Goal: Find specific page/section: Find specific page/section

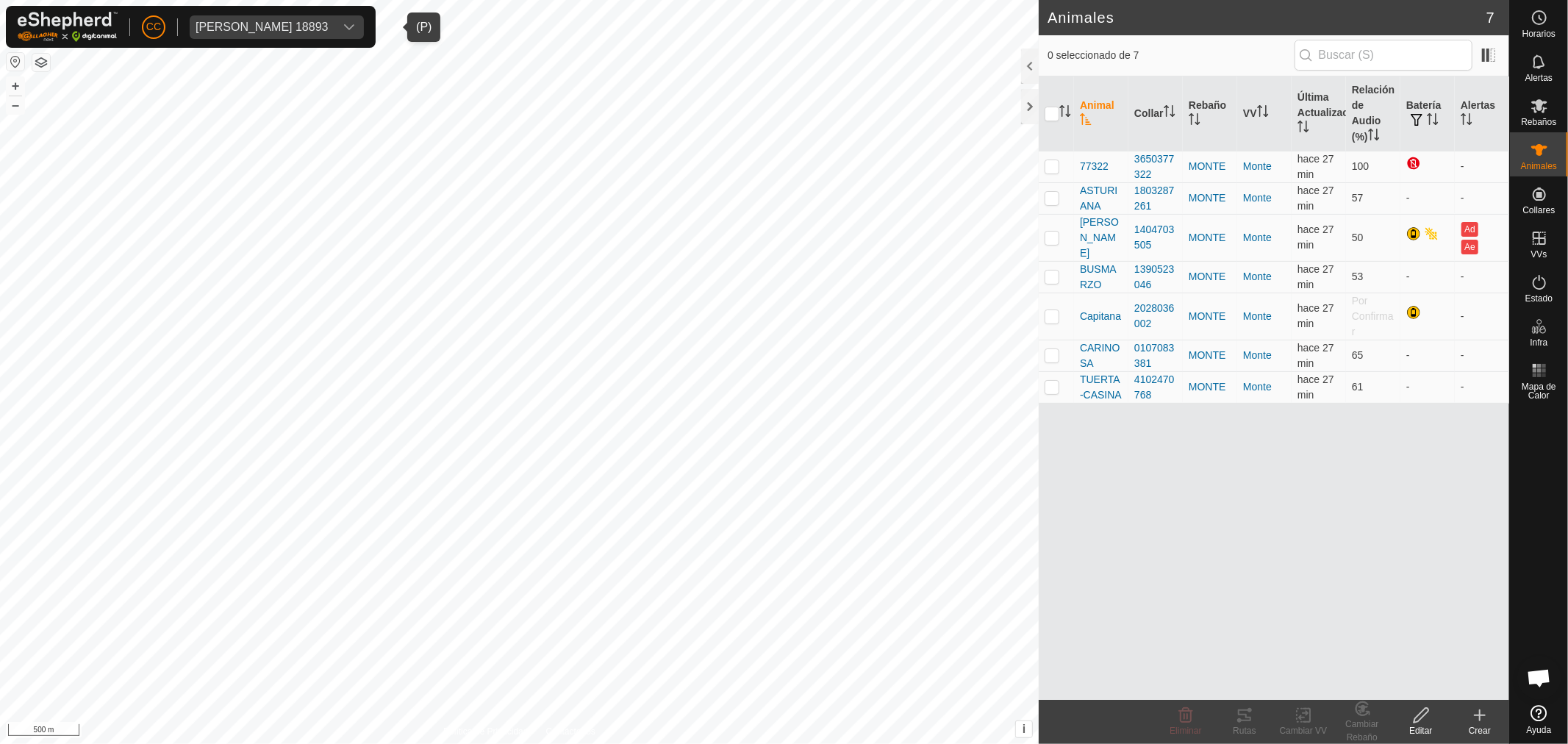
click at [327, 32] on div "[PERSON_NAME] 18893" at bounding box center [262, 27] width 133 height 12
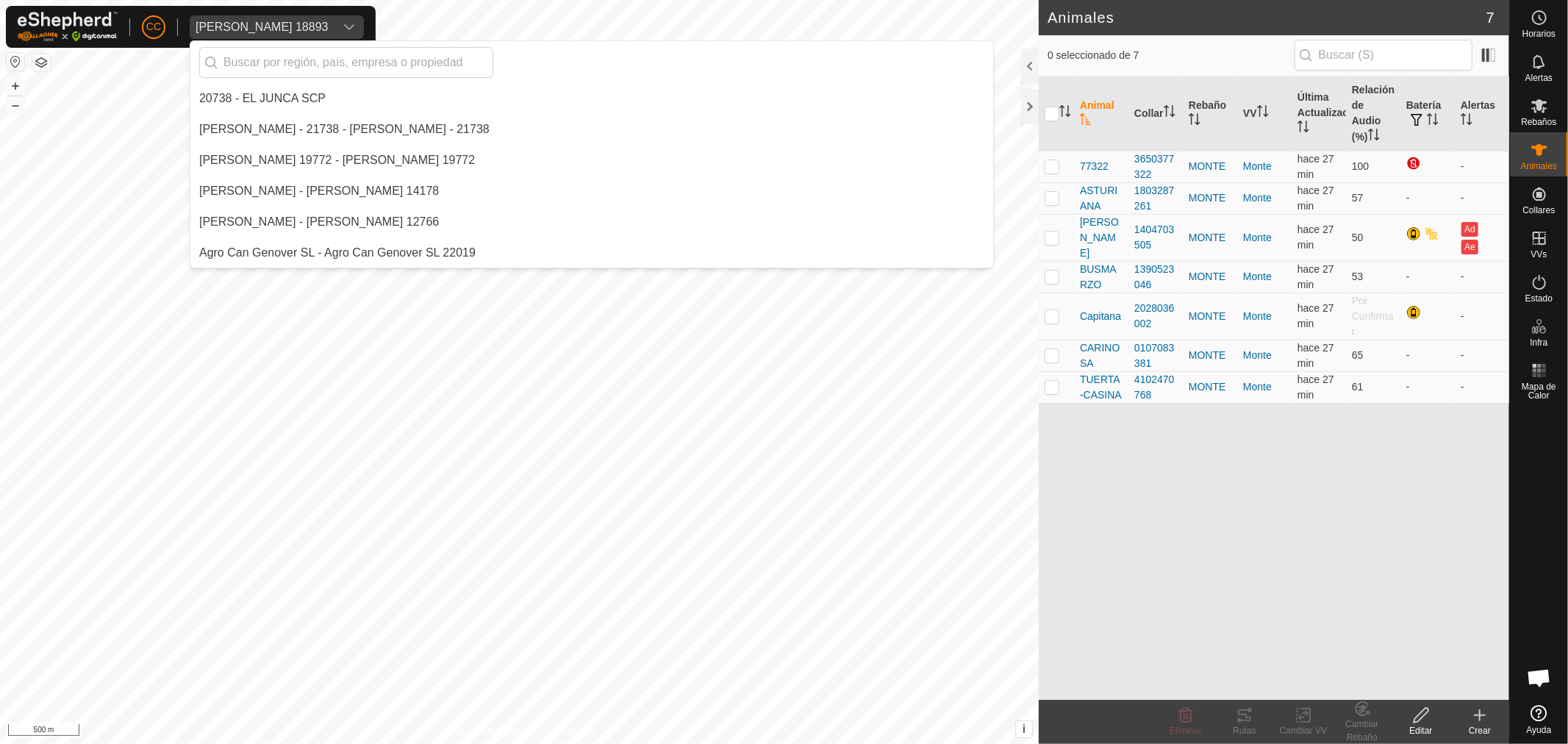
scroll to position [10029, 0]
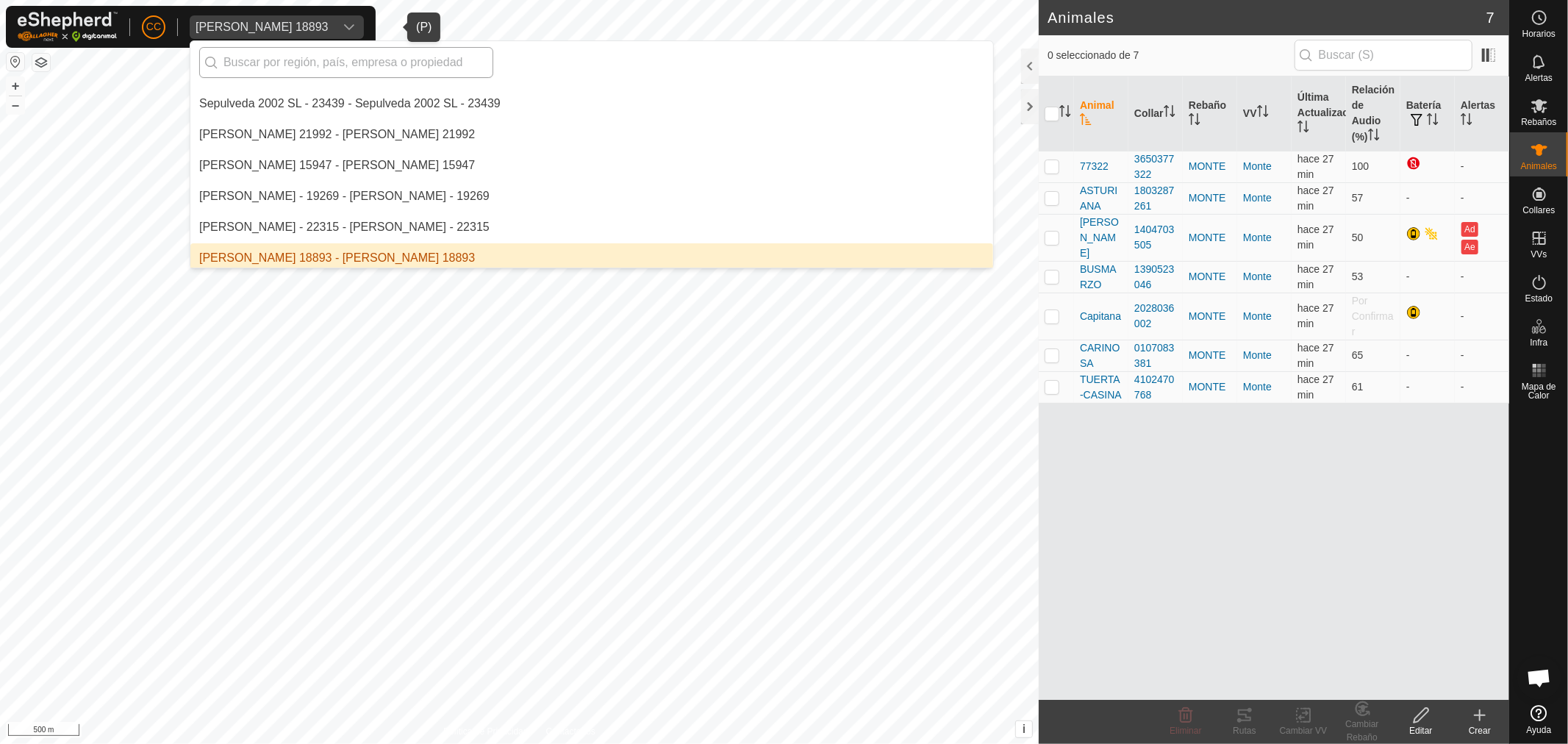
click at [326, 51] on input "text" at bounding box center [346, 62] width 294 height 31
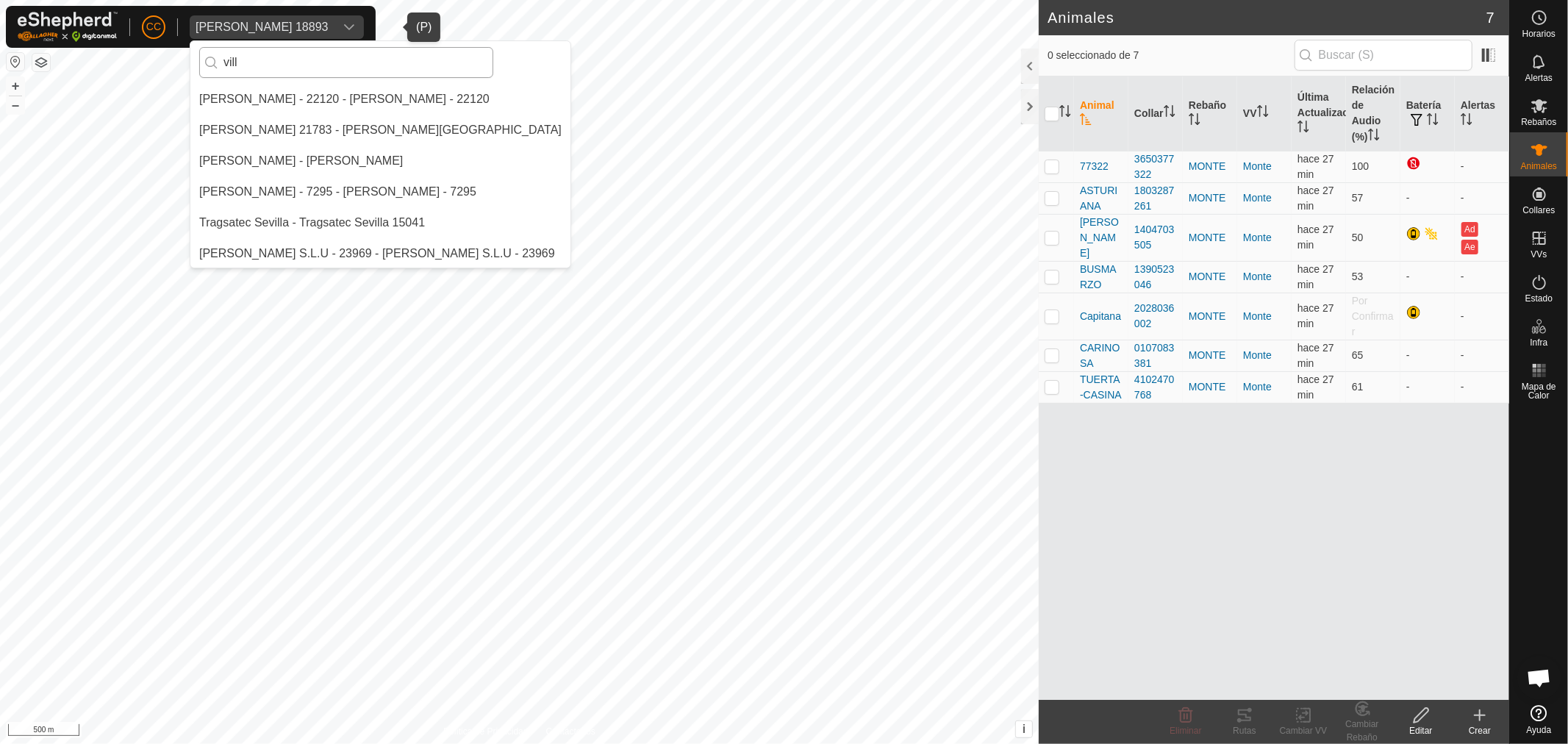
scroll to position [0, 0]
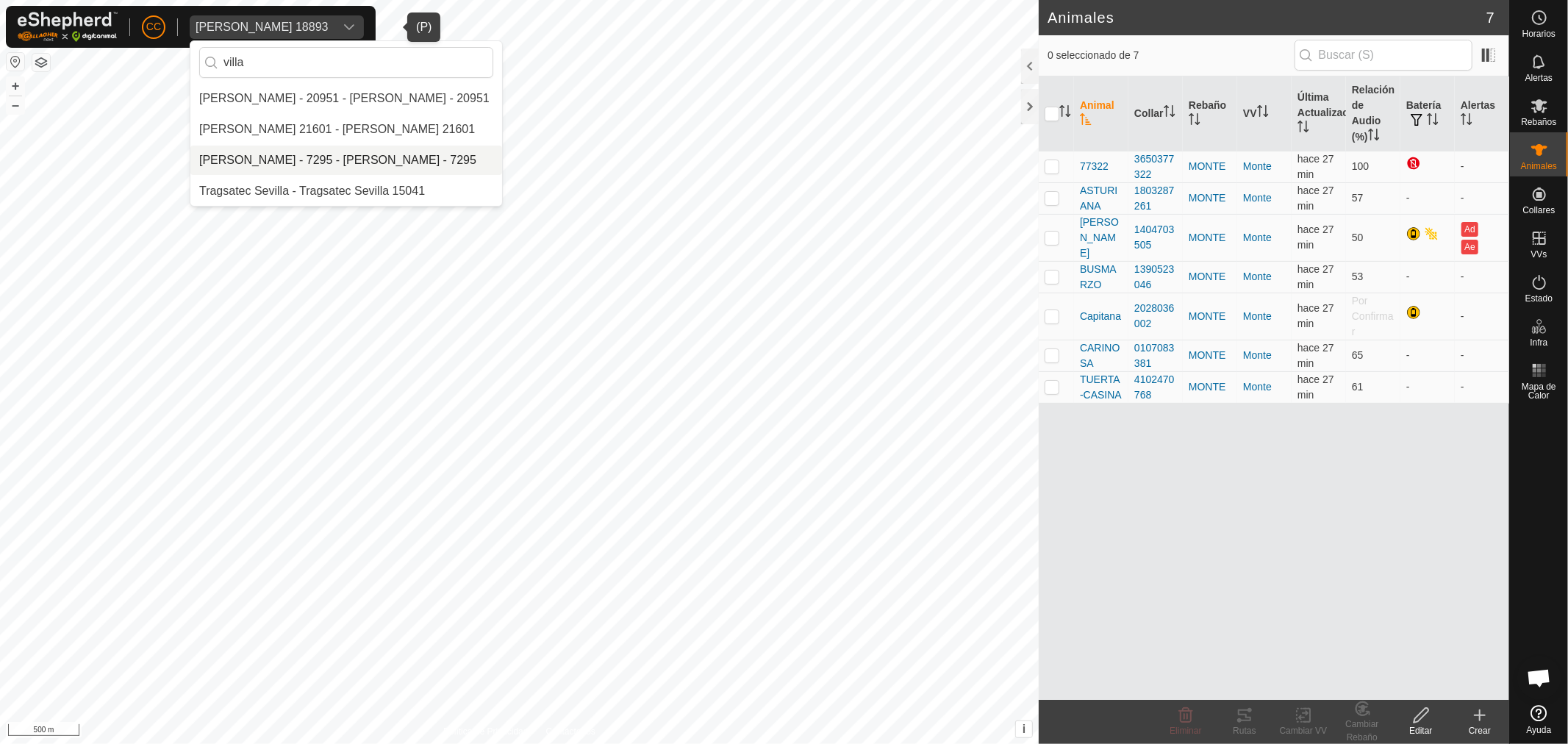
type input "villa"
click at [253, 153] on li "[PERSON_NAME] - 7295 - [PERSON_NAME] - 7295" at bounding box center [346, 160] width 311 height 29
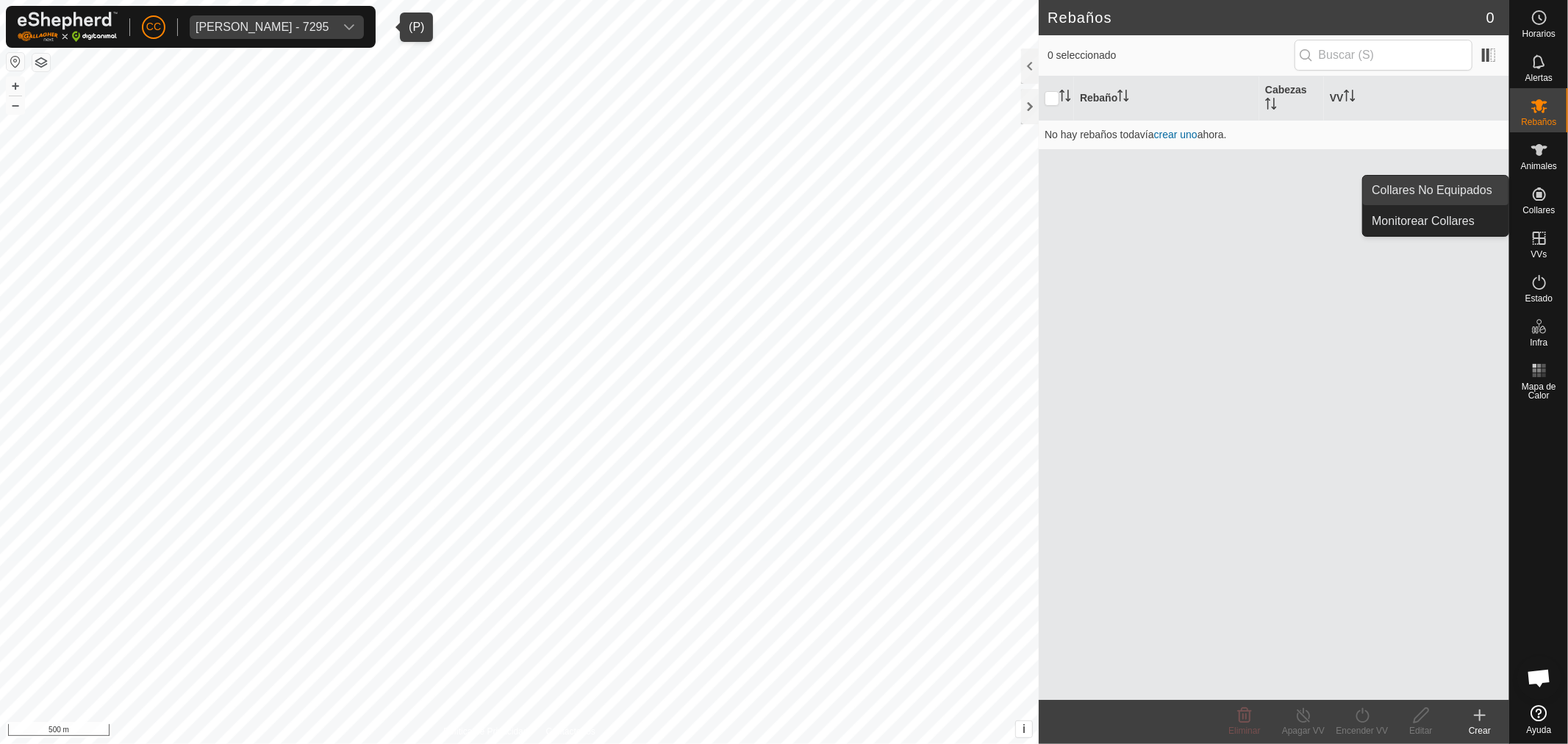
click at [1468, 195] on link "Collares No Equipados" at bounding box center [1435, 190] width 146 height 29
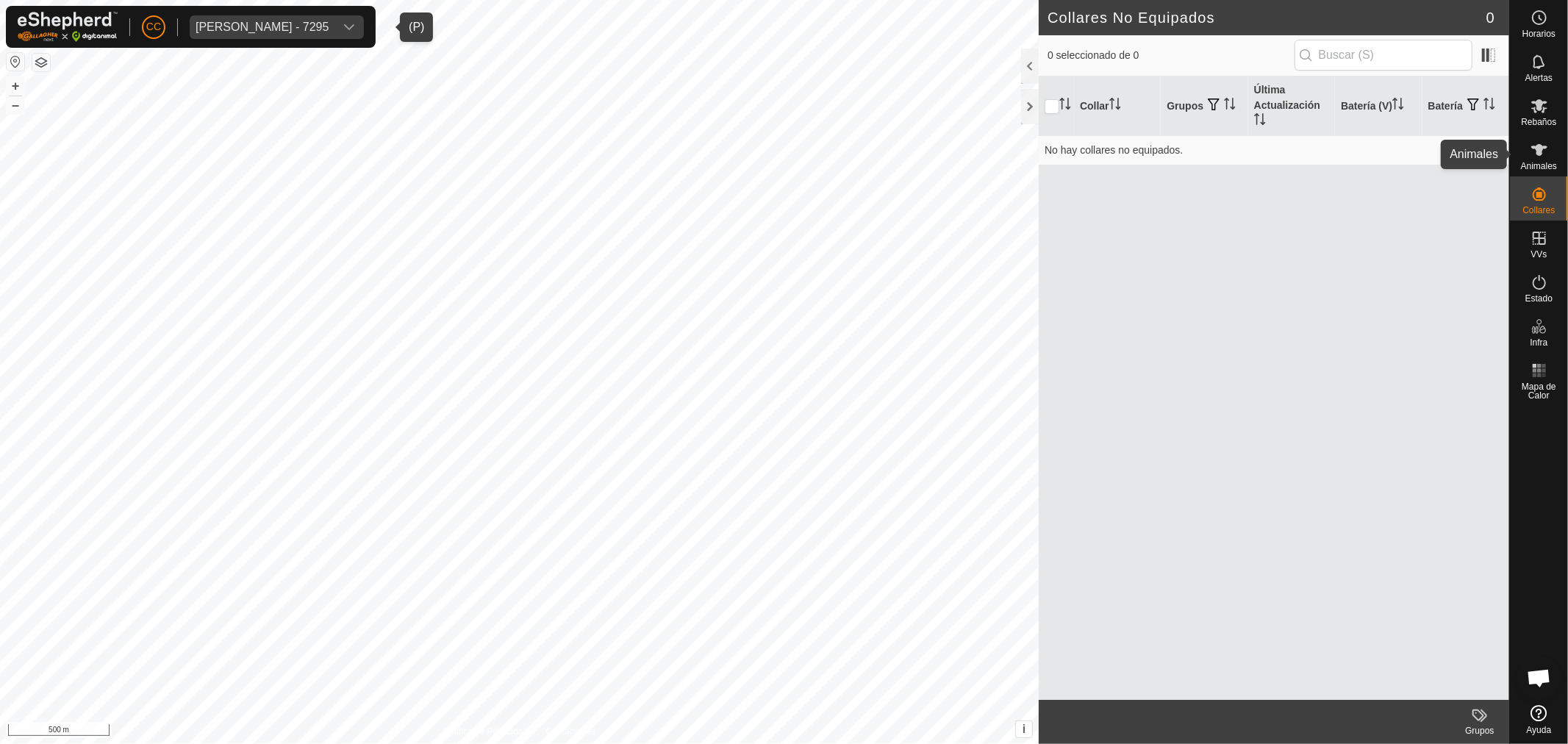
click at [1540, 151] on icon at bounding box center [1539, 150] width 16 height 12
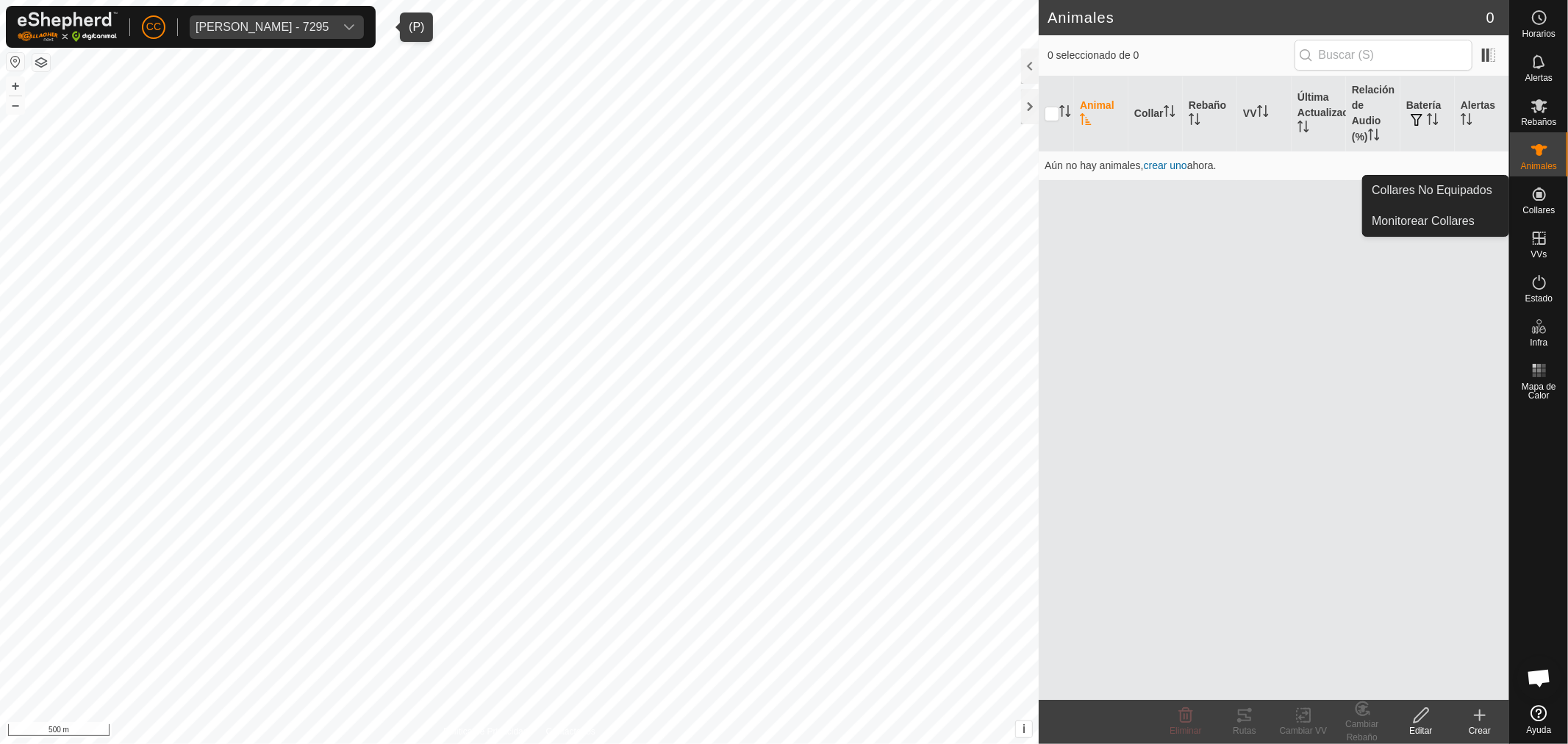
click at [1553, 194] on div "Collares" at bounding box center [1539, 199] width 58 height 44
click at [1466, 195] on link "Collares No Equipados" at bounding box center [1435, 190] width 146 height 29
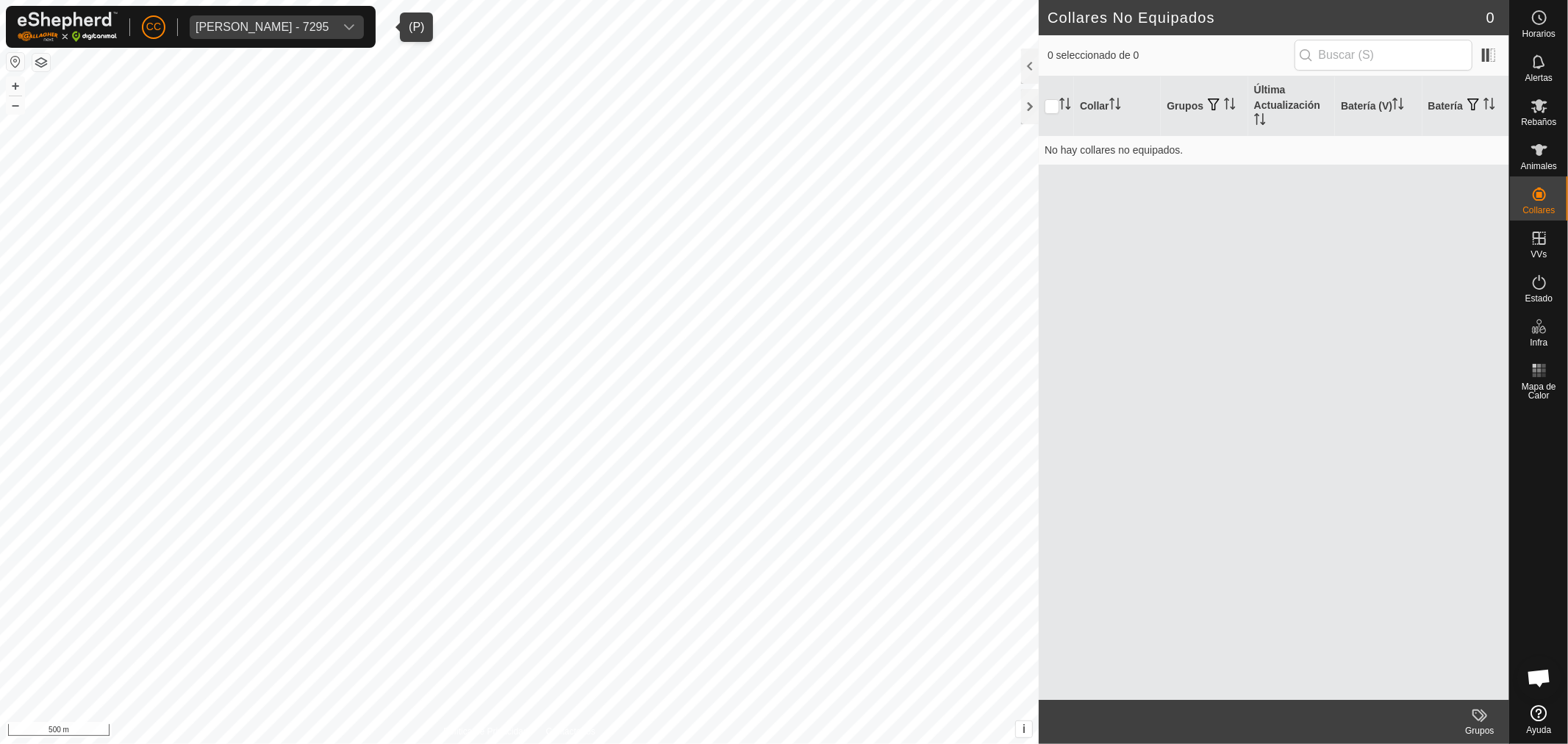
click at [264, 34] on span "[PERSON_NAME] - 7295" at bounding box center [262, 27] width 145 height 24
type input "[PERSON_NAME]"
click at [299, 103] on li "[PERSON_NAME] 21601 - [PERSON_NAME] 21601" at bounding box center [346, 98] width 311 height 29
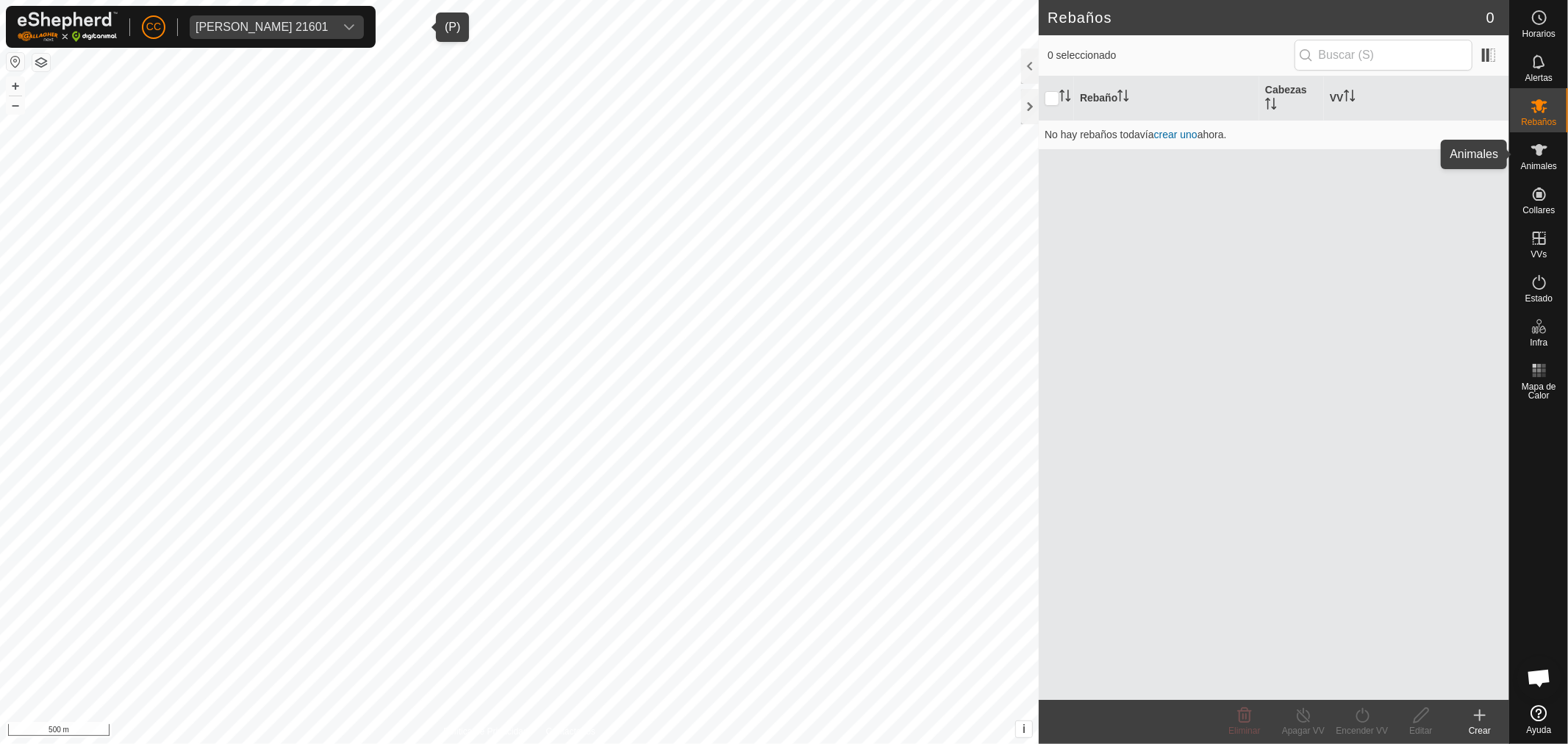
click at [1532, 162] on span "Animales" at bounding box center [1539, 166] width 36 height 9
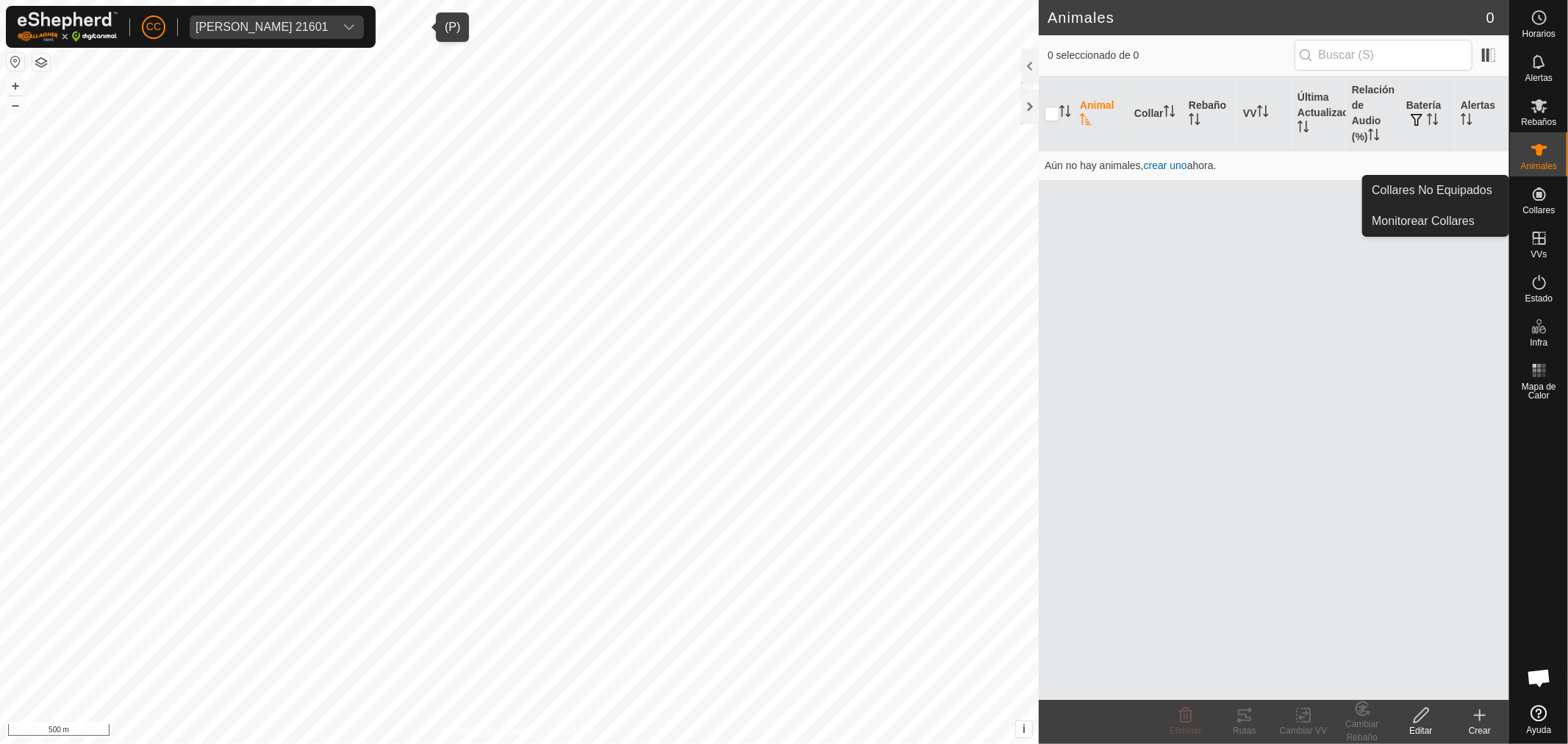
click at [1540, 189] on icon at bounding box center [1539, 194] width 18 height 18
click at [1478, 183] on link "Collares No Equipados" at bounding box center [1435, 190] width 146 height 29
